Goal: Use online tool/utility: Utilize a website feature to perform a specific function

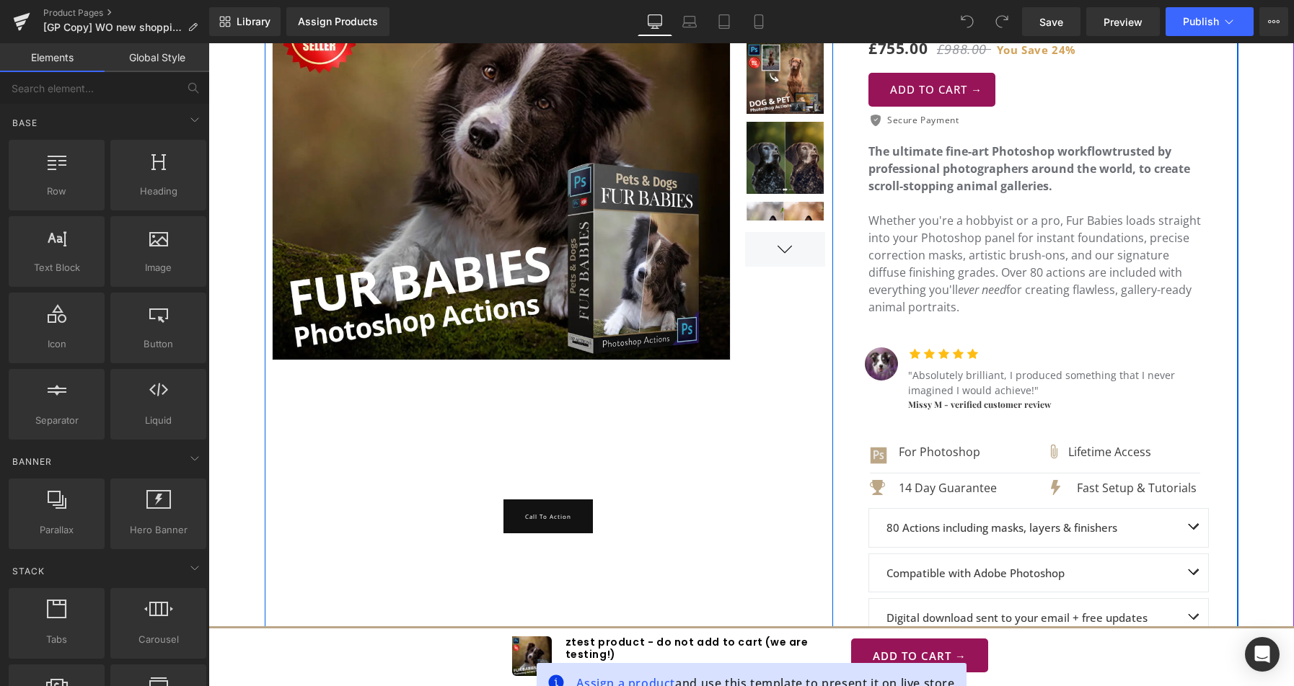
scroll to position [433, 0]
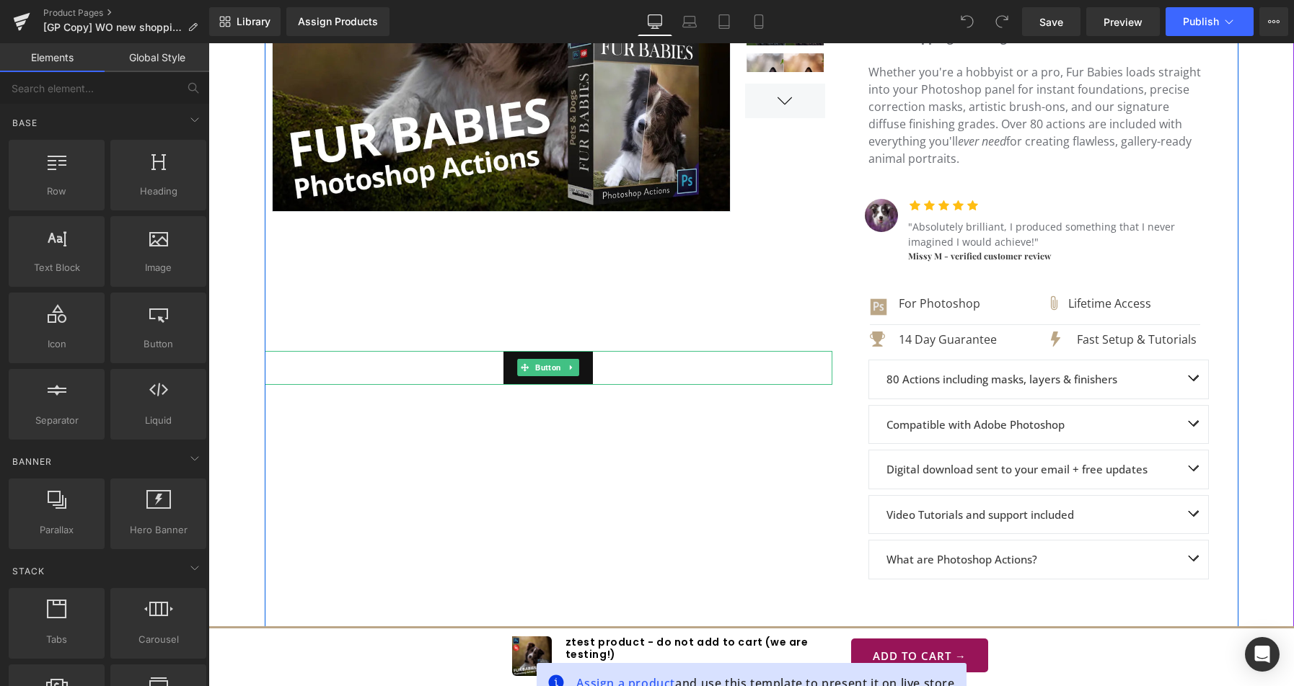
click at [505, 369] on link "Call To Action" at bounding box center [547, 368] width 89 height 34
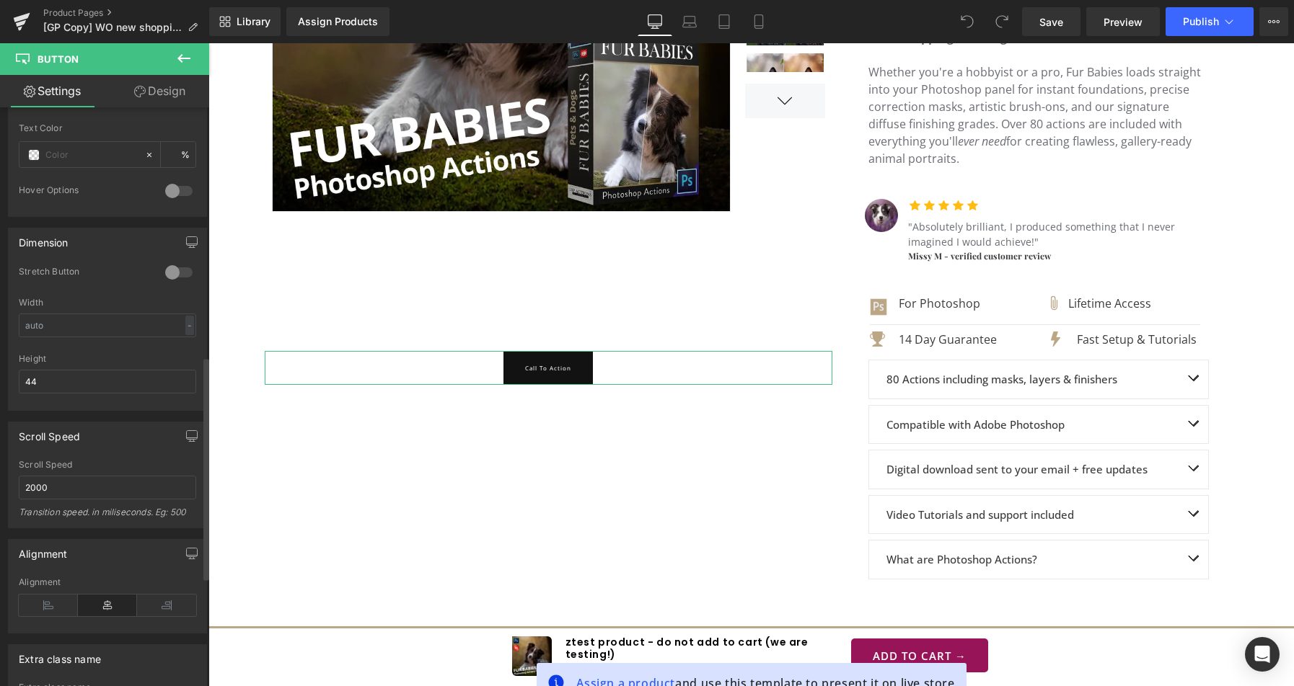
scroll to position [640, 0]
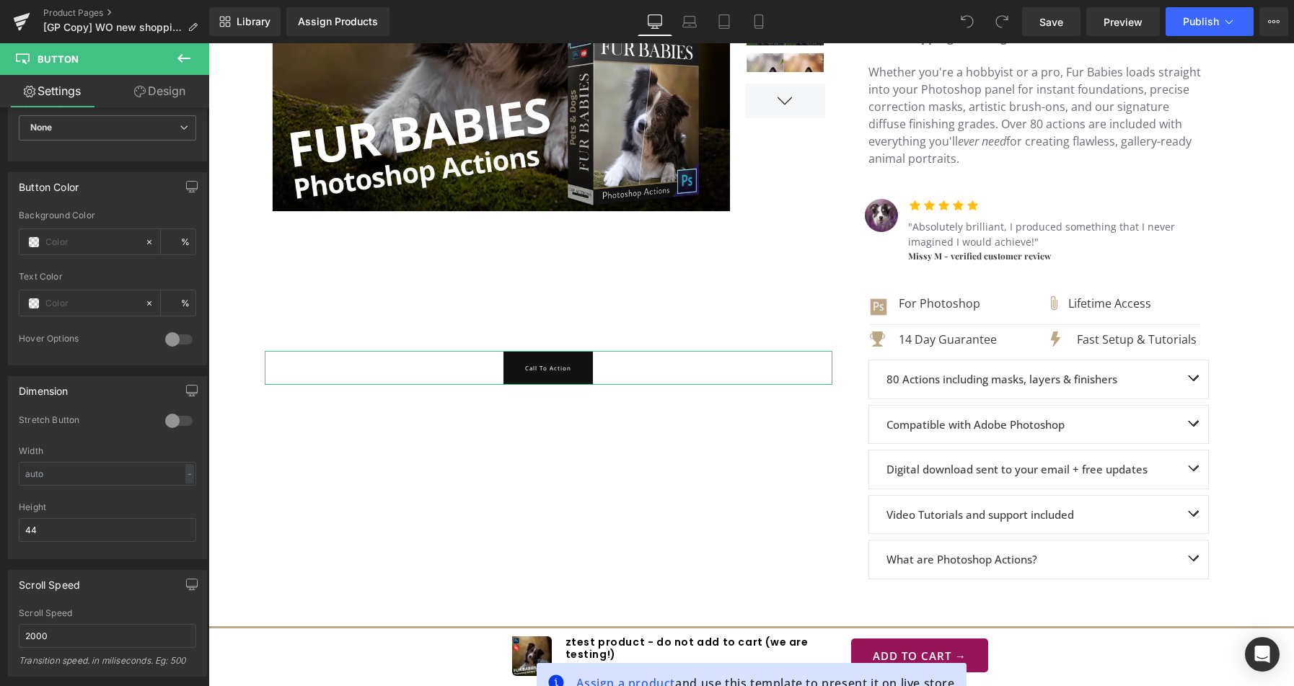
drag, startPoint x: 330, startPoint y: 437, endPoint x: 523, endPoint y: 366, distance: 205.1
click at [523, 366] on link "Call To Action" at bounding box center [547, 368] width 89 height 34
click at [131, 387] on div "Dimension" at bounding box center [108, 390] width 198 height 27
click at [1126, 31] on link "Preview" at bounding box center [1123, 21] width 74 height 29
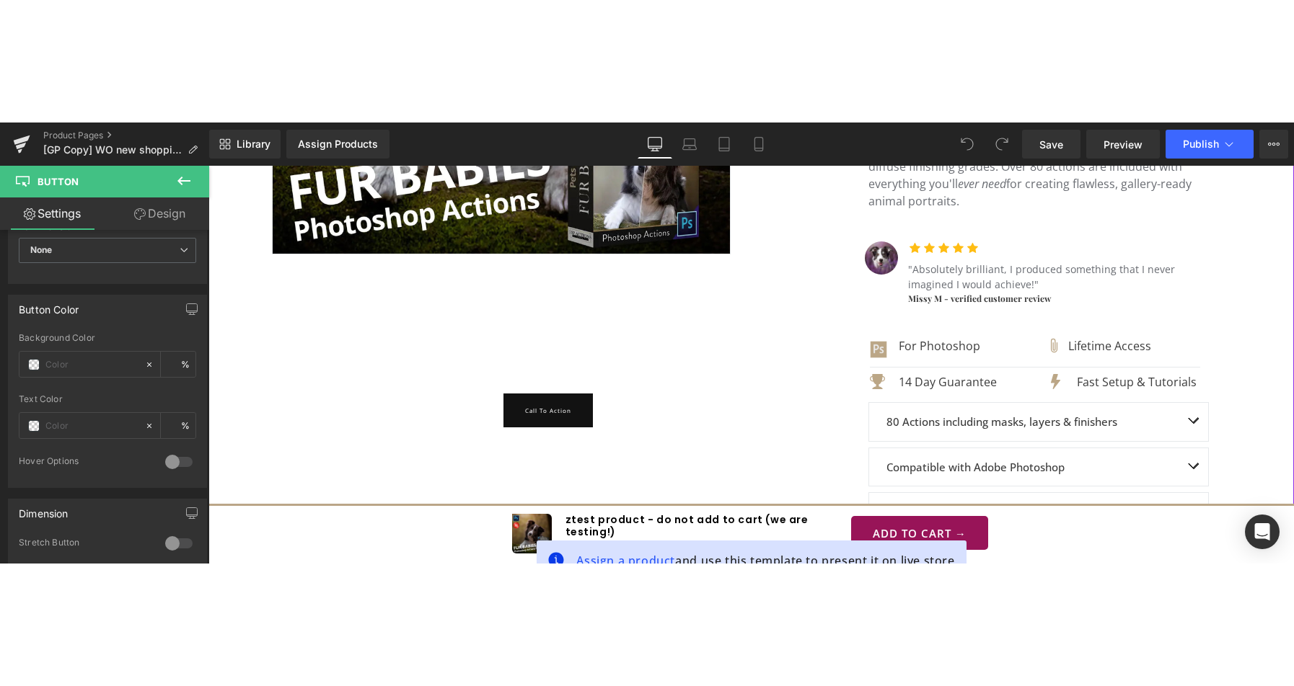
scroll to position [505, 0]
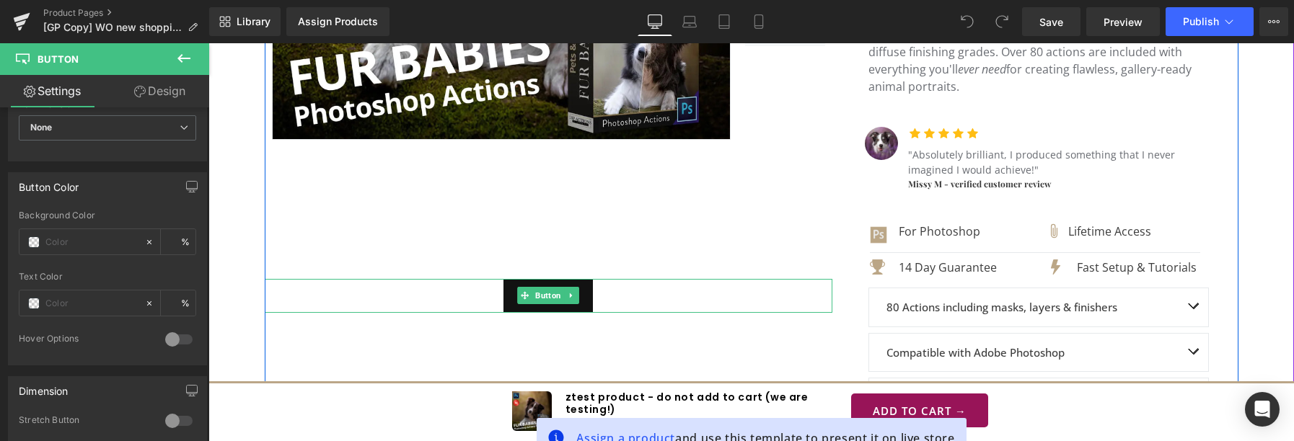
click at [474, 304] on div "Call To Action" at bounding box center [548, 296] width 567 height 34
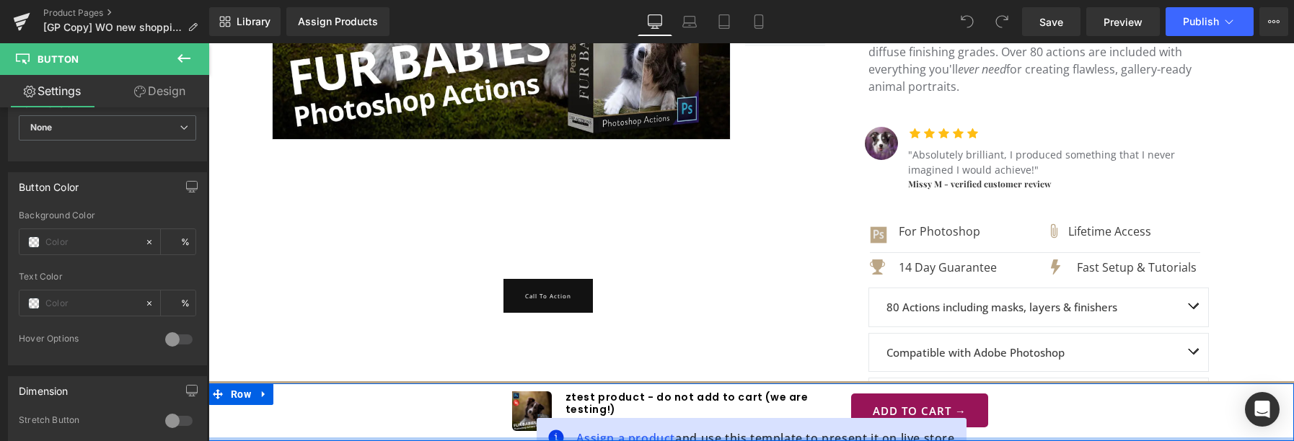
click at [1277, 441] on div at bounding box center [750, 440] width 1085 height 4
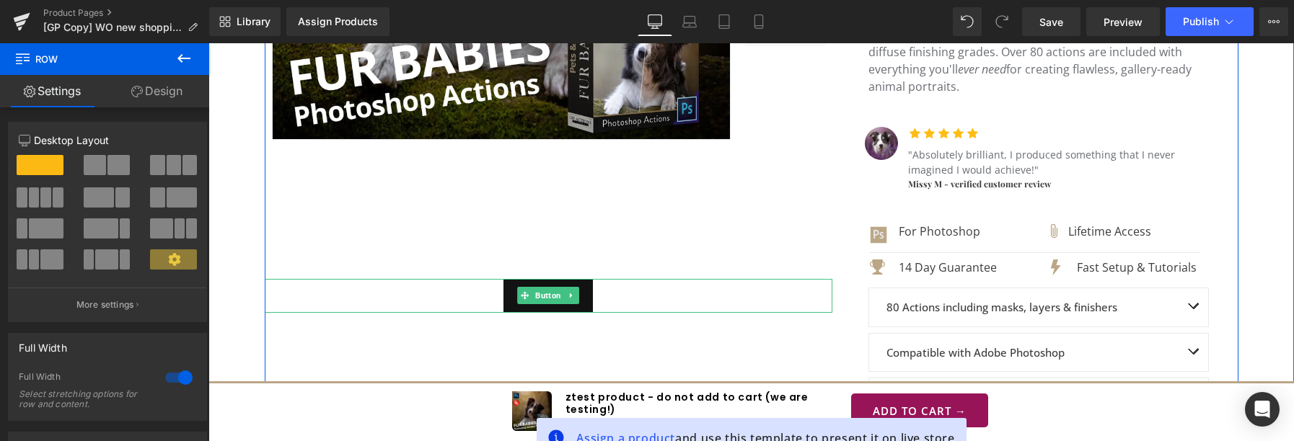
drag, startPoint x: 1461, startPoint y: 446, endPoint x: 504, endPoint y: 291, distance: 969.4
click at [504, 291] on link "Call To Action" at bounding box center [547, 296] width 89 height 34
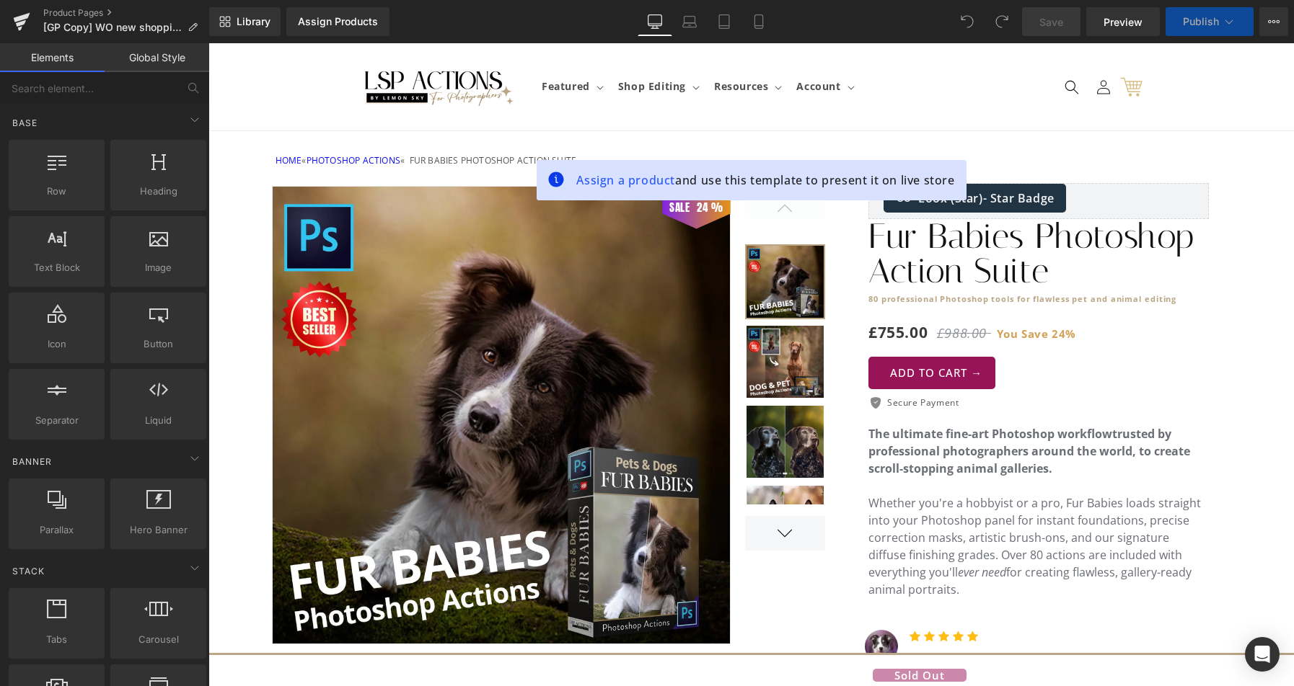
click at [280, 239] on div "SALE 24 % (P) Image" at bounding box center [751, 614] width 973 height 890
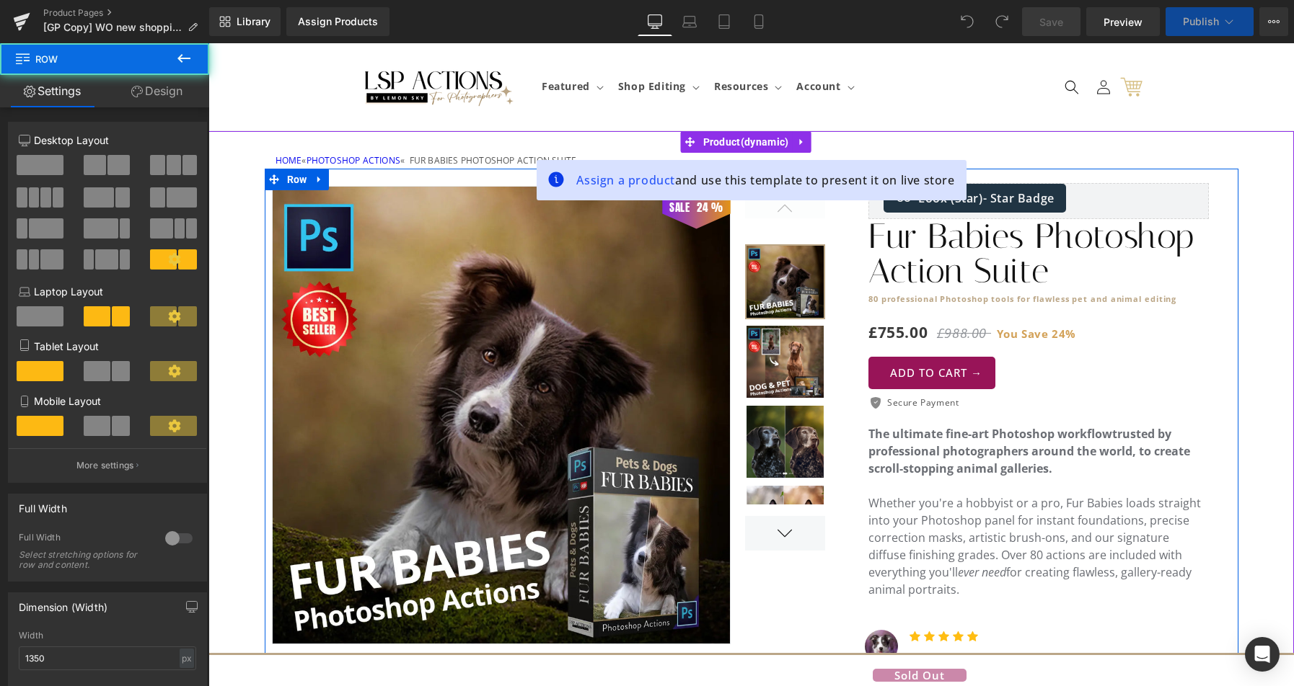
click at [720, 257] on div "SALE 24 % (P) Image" at bounding box center [751, 614] width 973 height 890
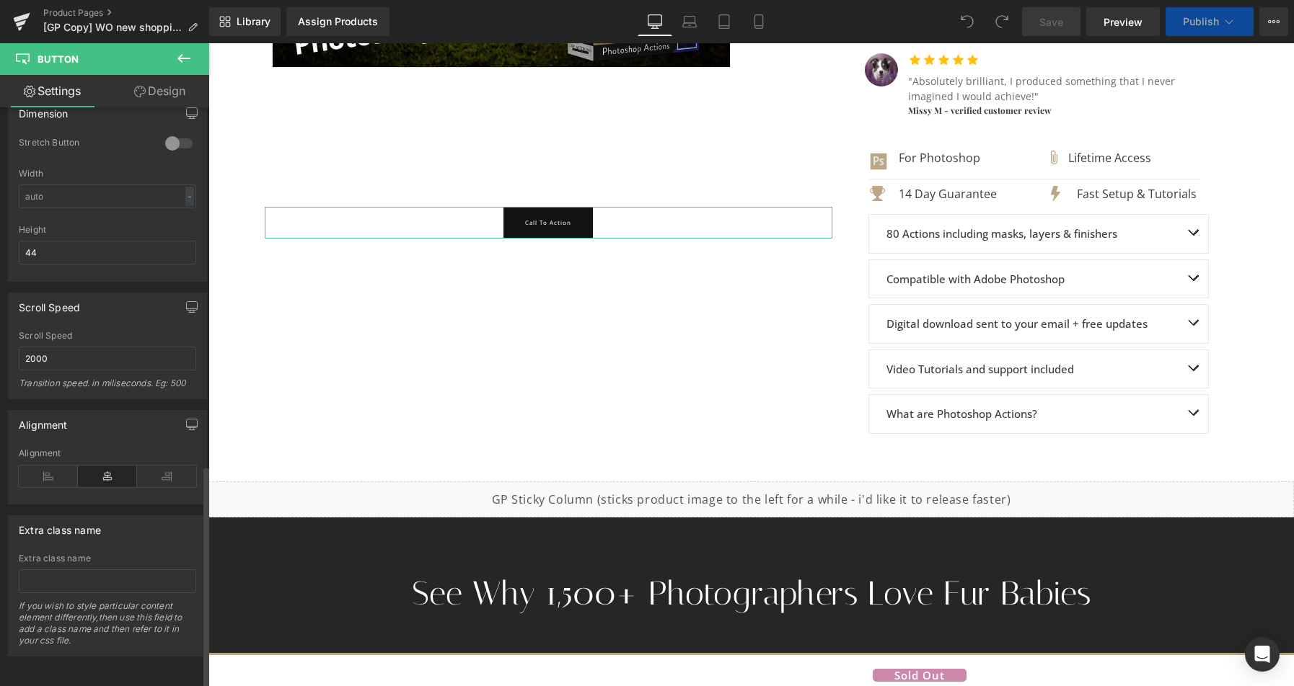
scroll to position [929, 0]
click at [83, 249] on input "44" at bounding box center [107, 253] width 177 height 24
click at [9, 242] on div "0 Stretch Button Width - % px 44px Height 44" at bounding box center [108, 209] width 198 height 144
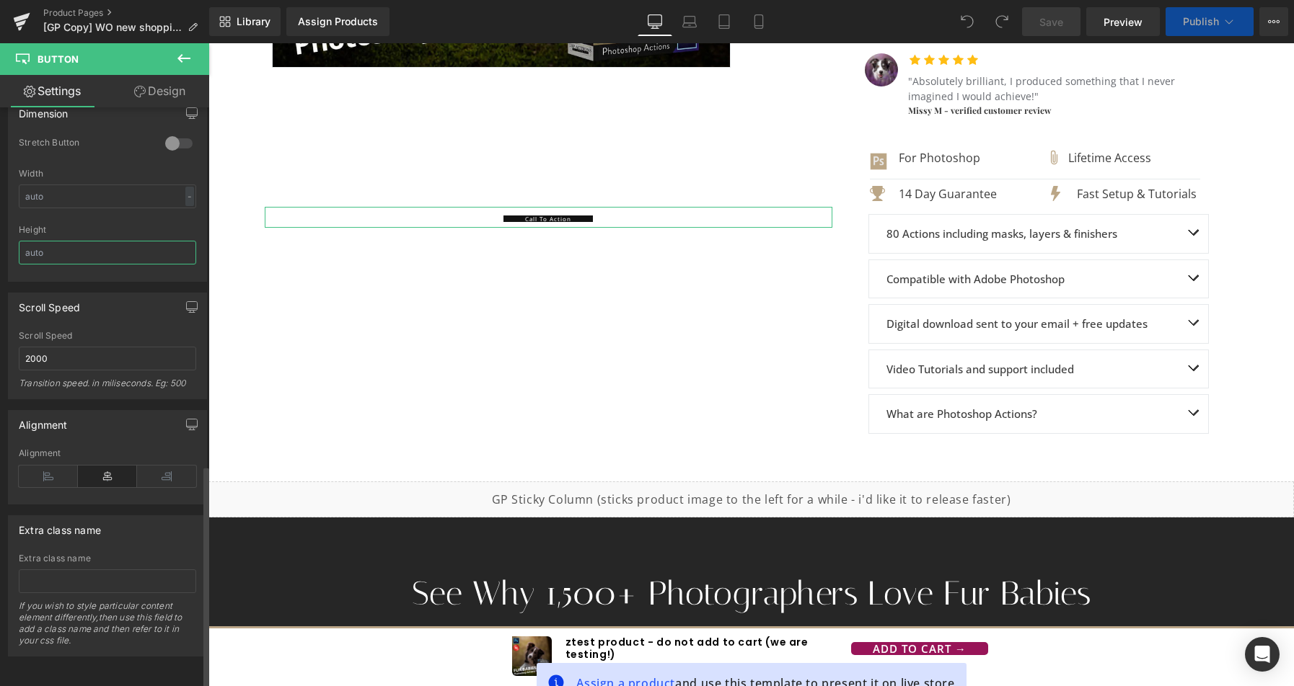
click at [60, 248] on input "text" at bounding box center [107, 253] width 177 height 24
type input "auto"
click at [342, 301] on div "SALE 24 % (P) Image" at bounding box center [751, 37] width 973 height 890
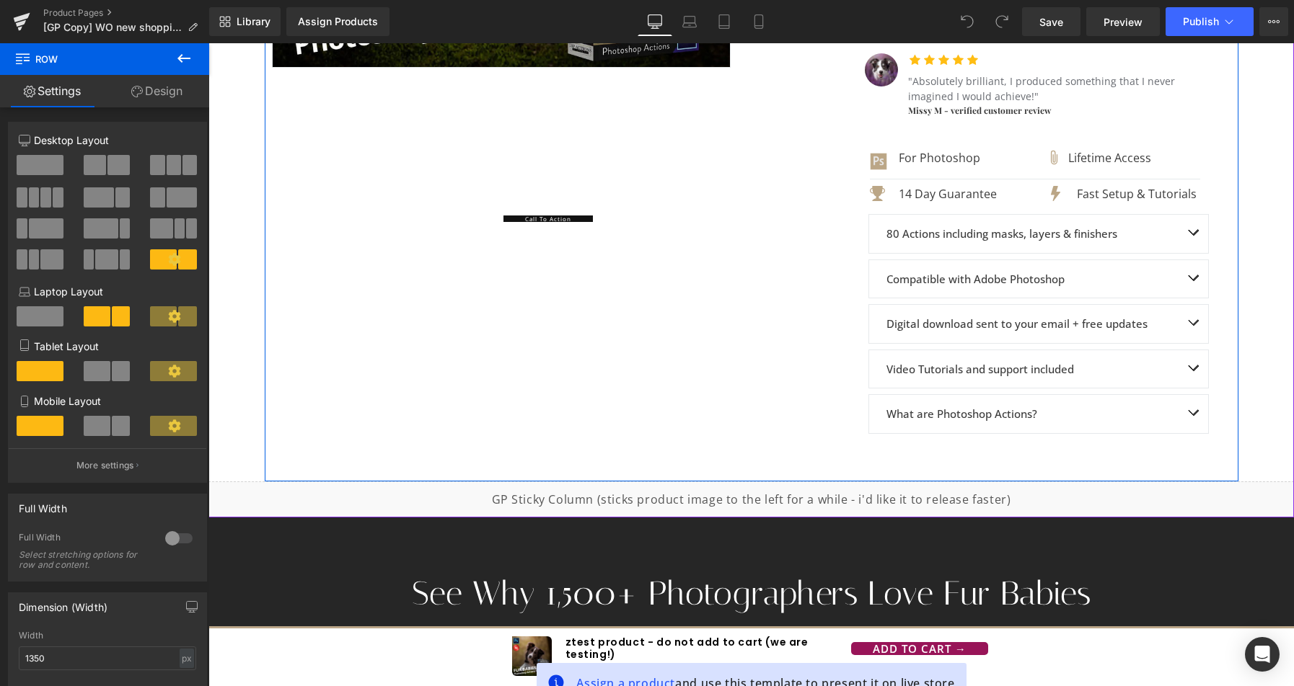
click at [537, 219] on span "Button" at bounding box center [548, 216] width 32 height 17
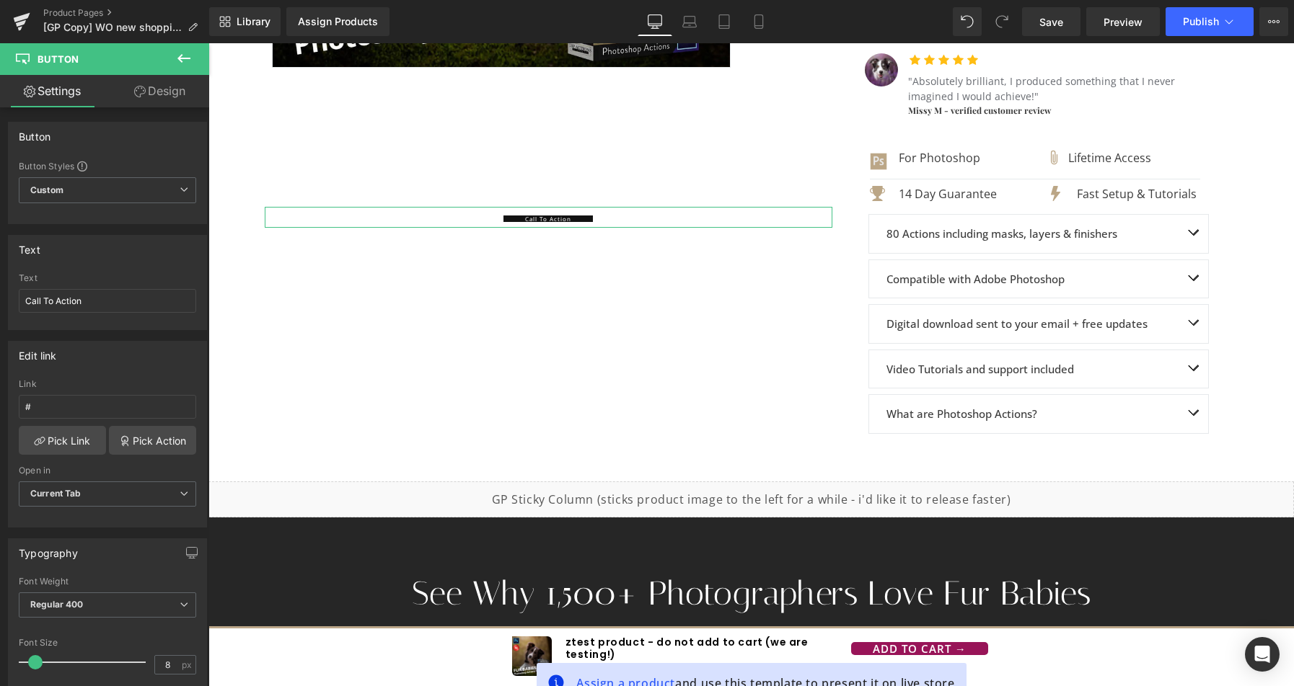
click at [149, 87] on link "Design" at bounding box center [159, 91] width 105 height 32
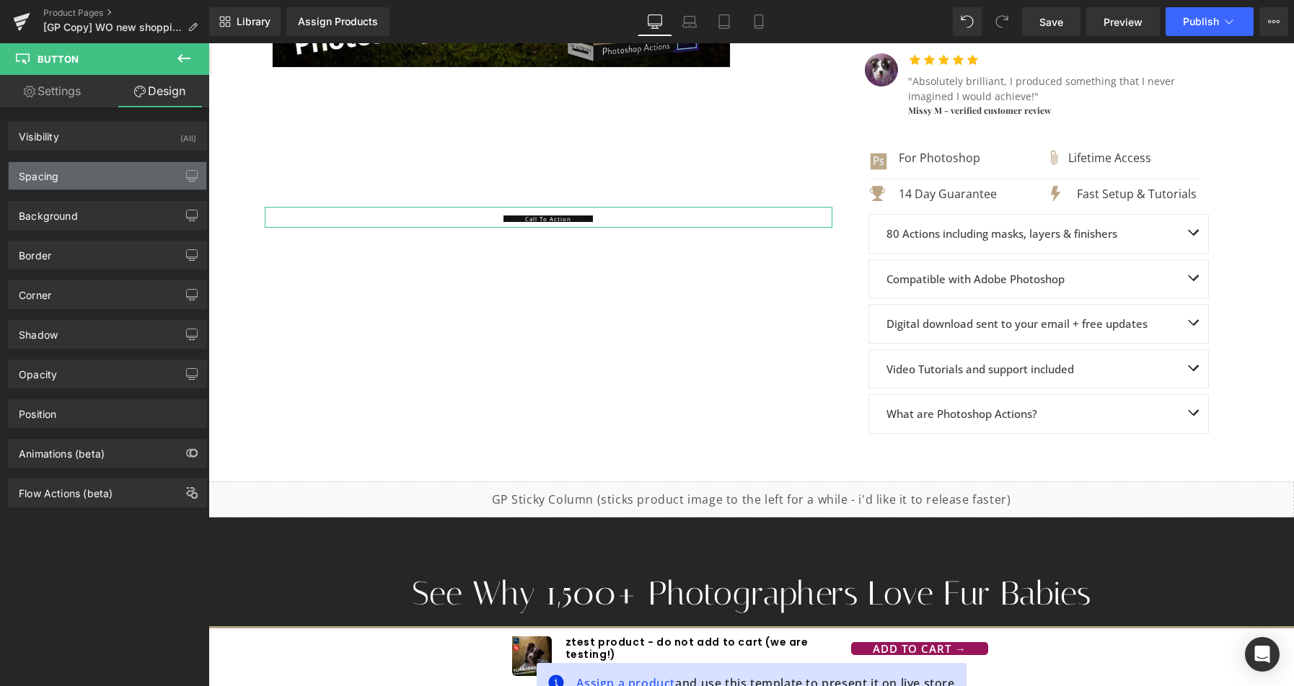
click at [83, 174] on div "Spacing" at bounding box center [108, 175] width 198 height 27
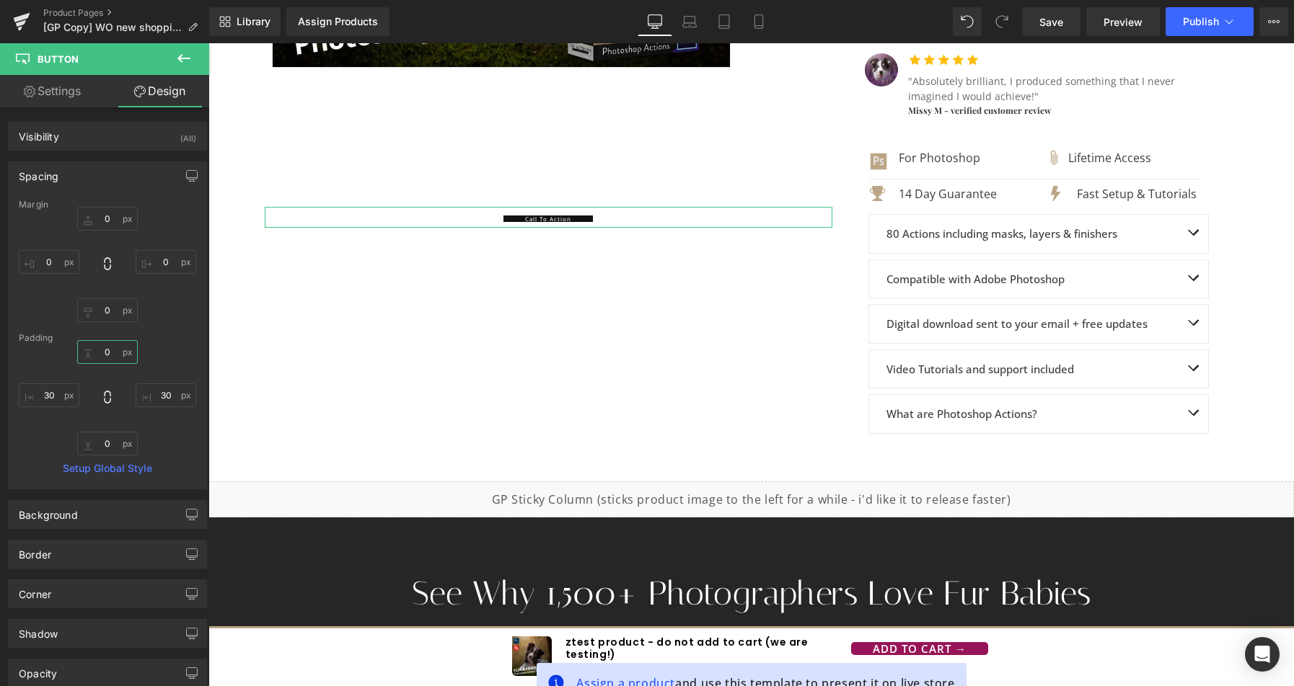
click at [107, 361] on input "text" at bounding box center [107, 352] width 61 height 24
click at [103, 352] on input "text" at bounding box center [107, 352] width 61 height 24
type input "10"
click at [108, 445] on input "text" at bounding box center [107, 444] width 61 height 24
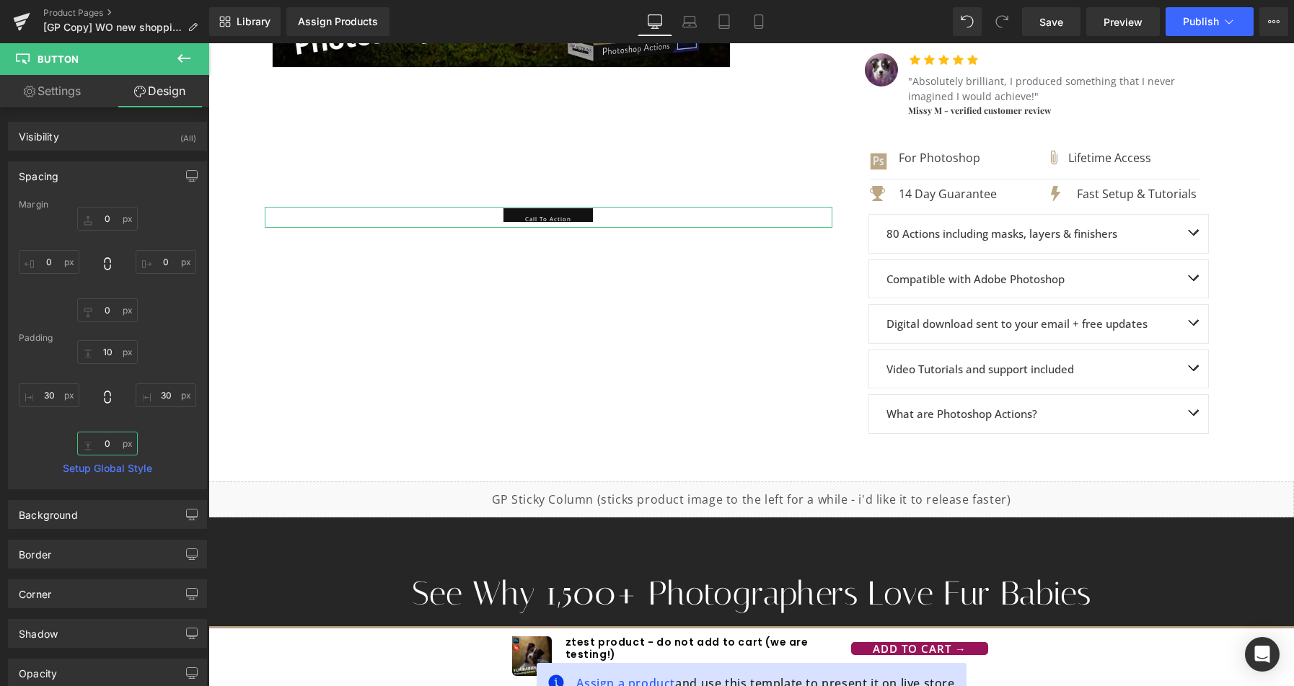
click at [108, 445] on input "text" at bounding box center [107, 444] width 61 height 24
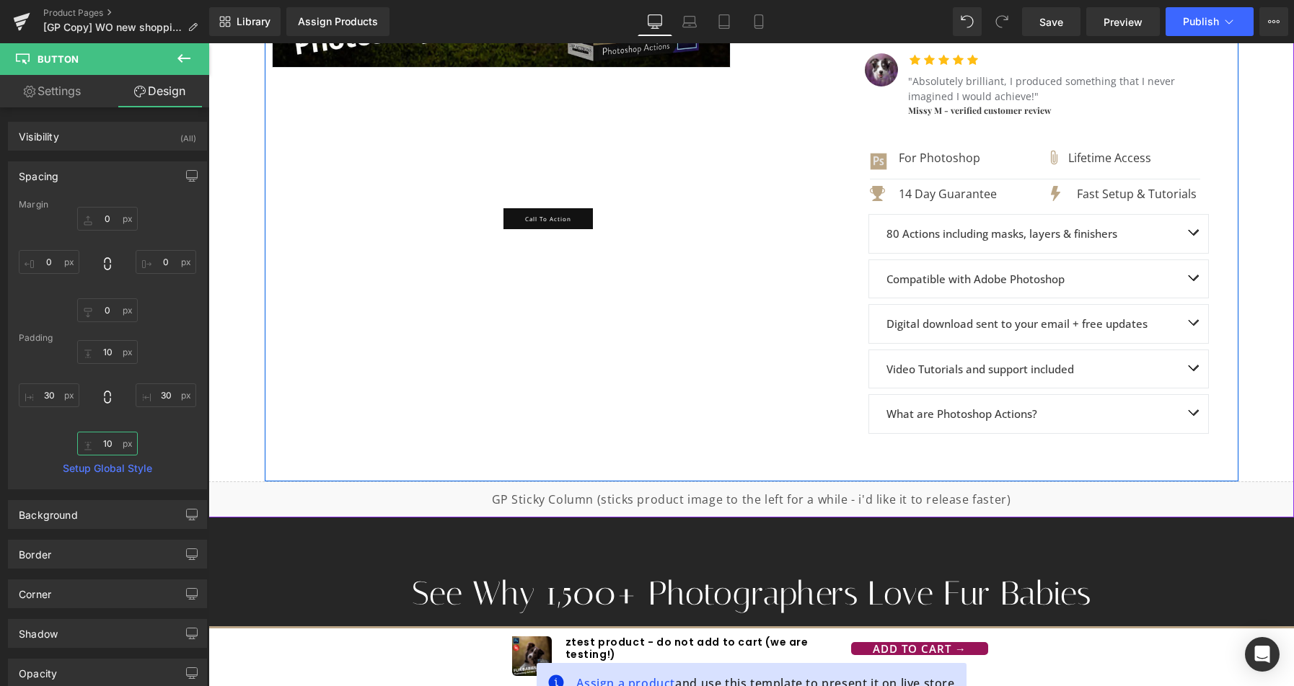
type input "10"
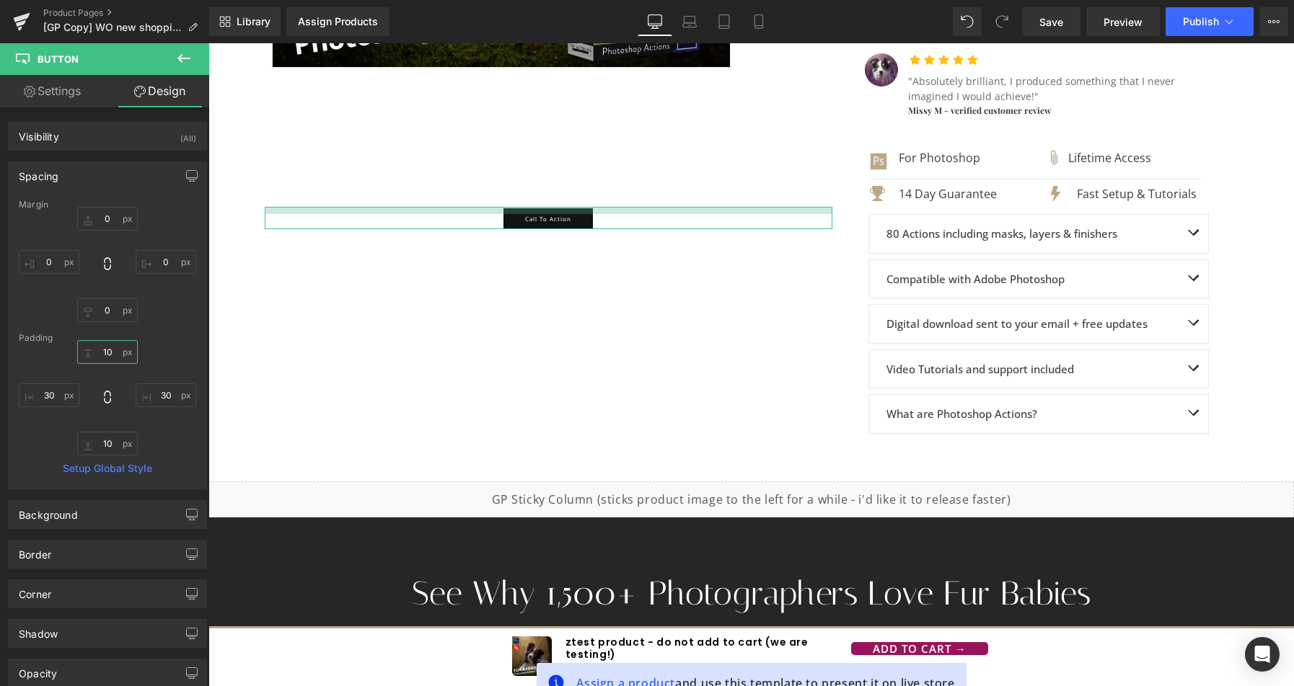
click at [110, 350] on input "10" at bounding box center [107, 352] width 61 height 24
click at [50, 90] on link "Settings" at bounding box center [52, 91] width 105 height 32
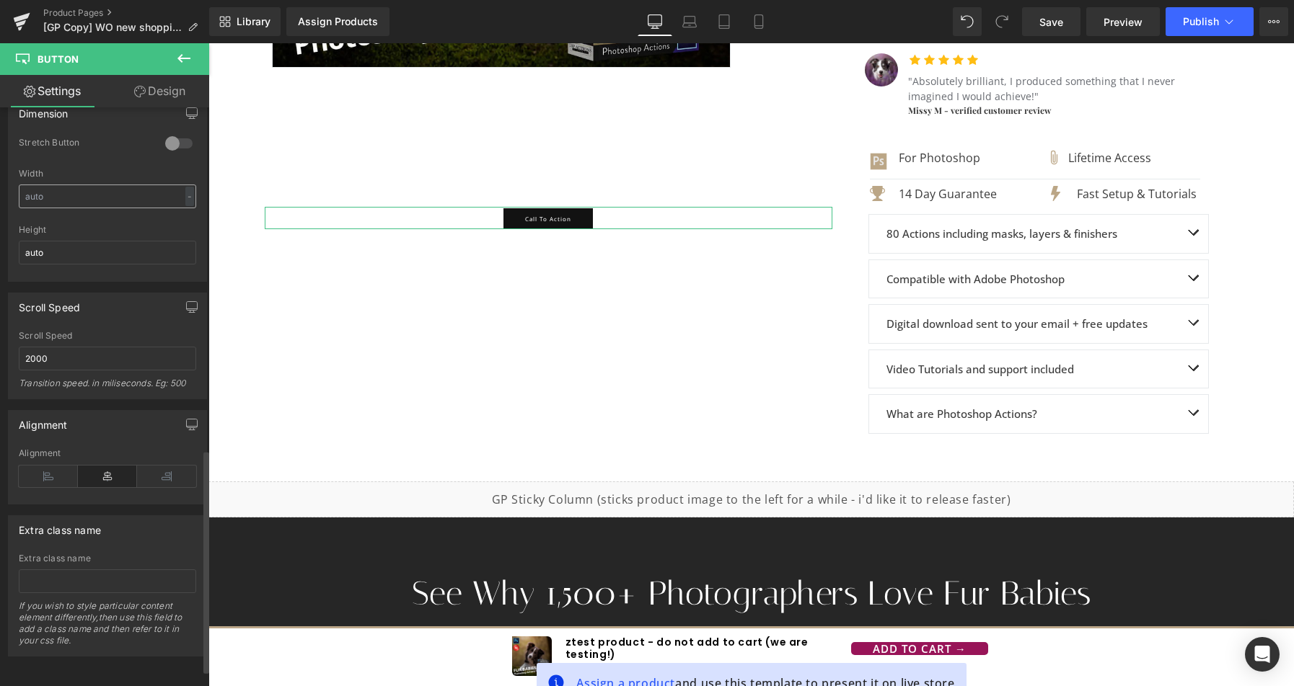
scroll to position [784, 0]
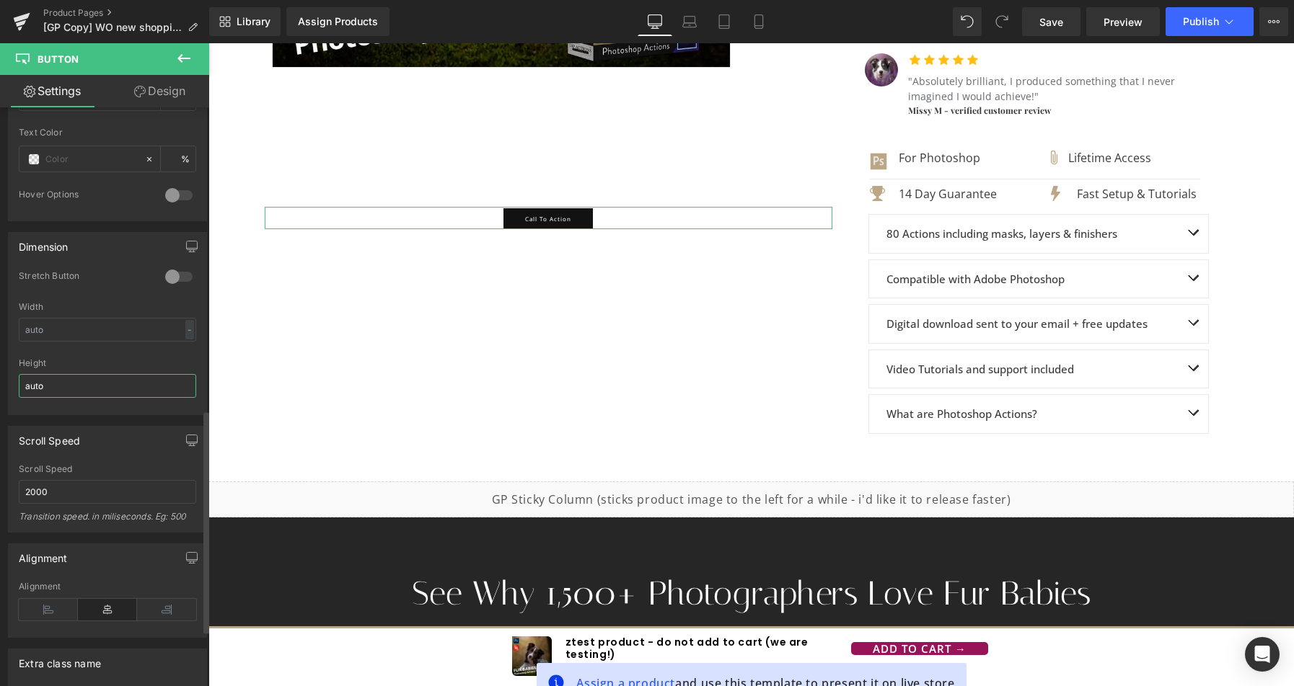
click at [61, 384] on input "auto" at bounding box center [107, 386] width 177 height 24
click at [47, 387] on input "40" at bounding box center [107, 386] width 177 height 24
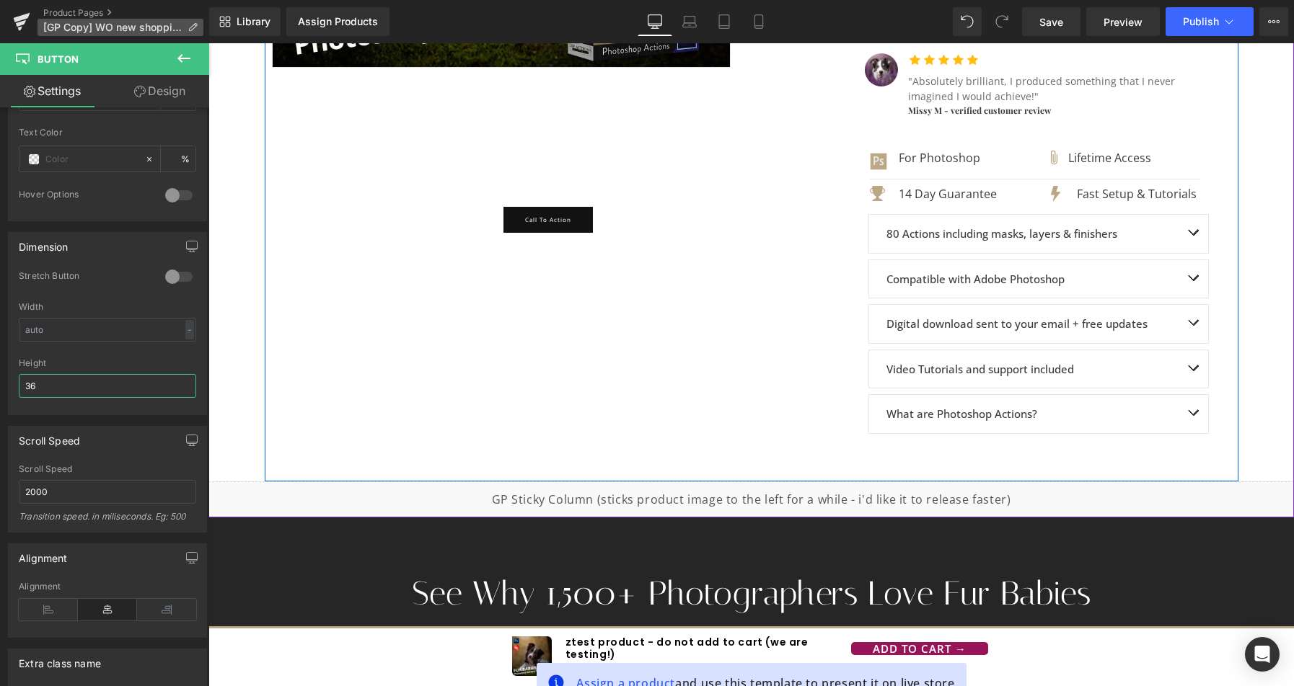
type input "36"
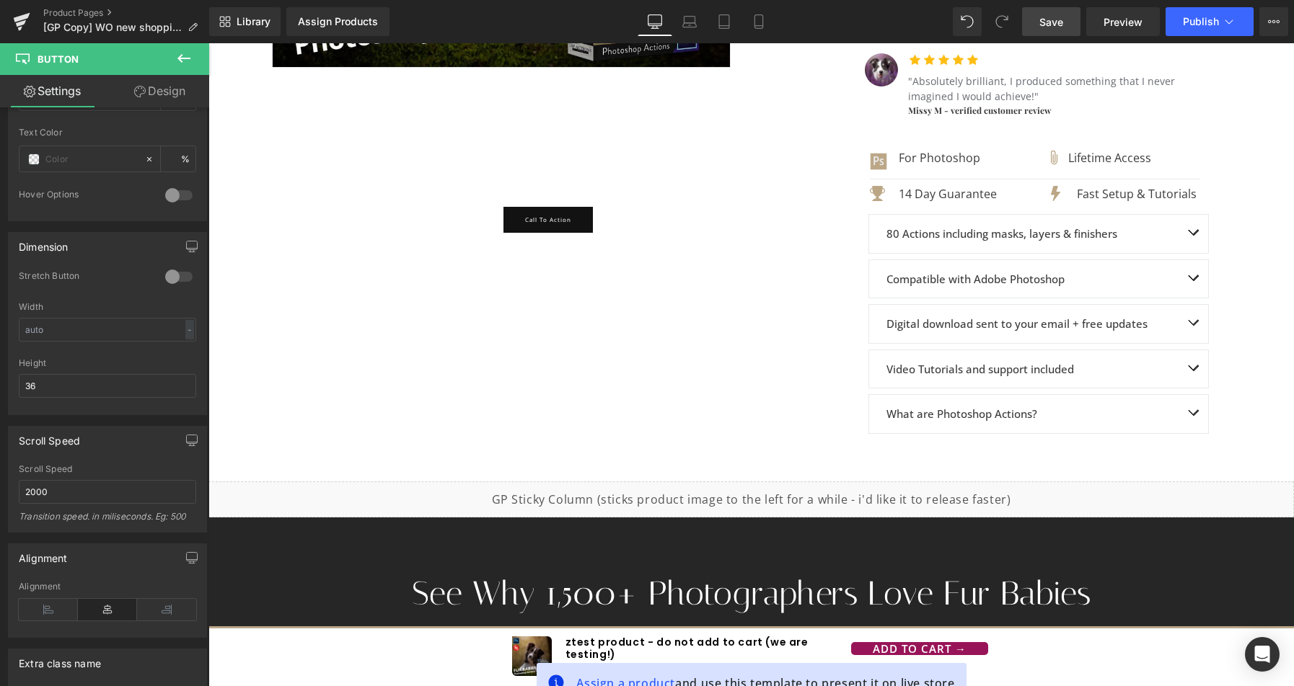
click at [1043, 27] on span "Save" at bounding box center [1051, 21] width 24 height 15
